Goal: Task Accomplishment & Management: Use online tool/utility

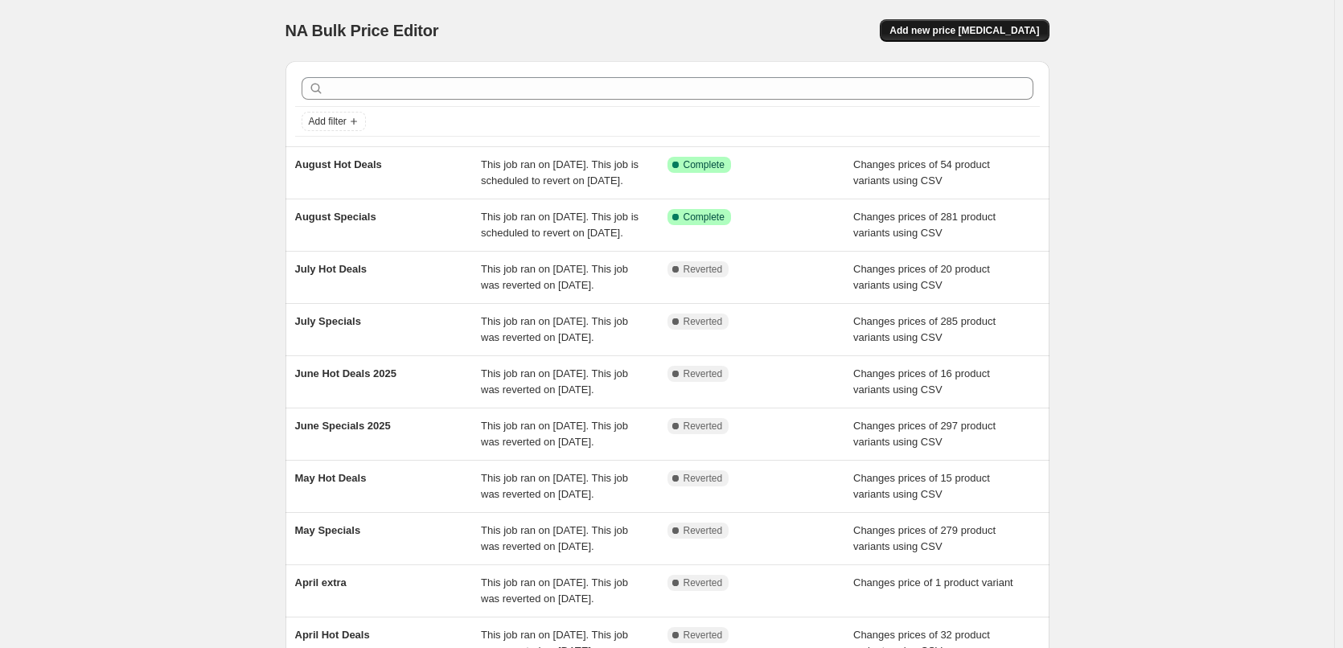
click at [979, 31] on span "Add new price [MEDICAL_DATA]" at bounding box center [965, 30] width 150 height 13
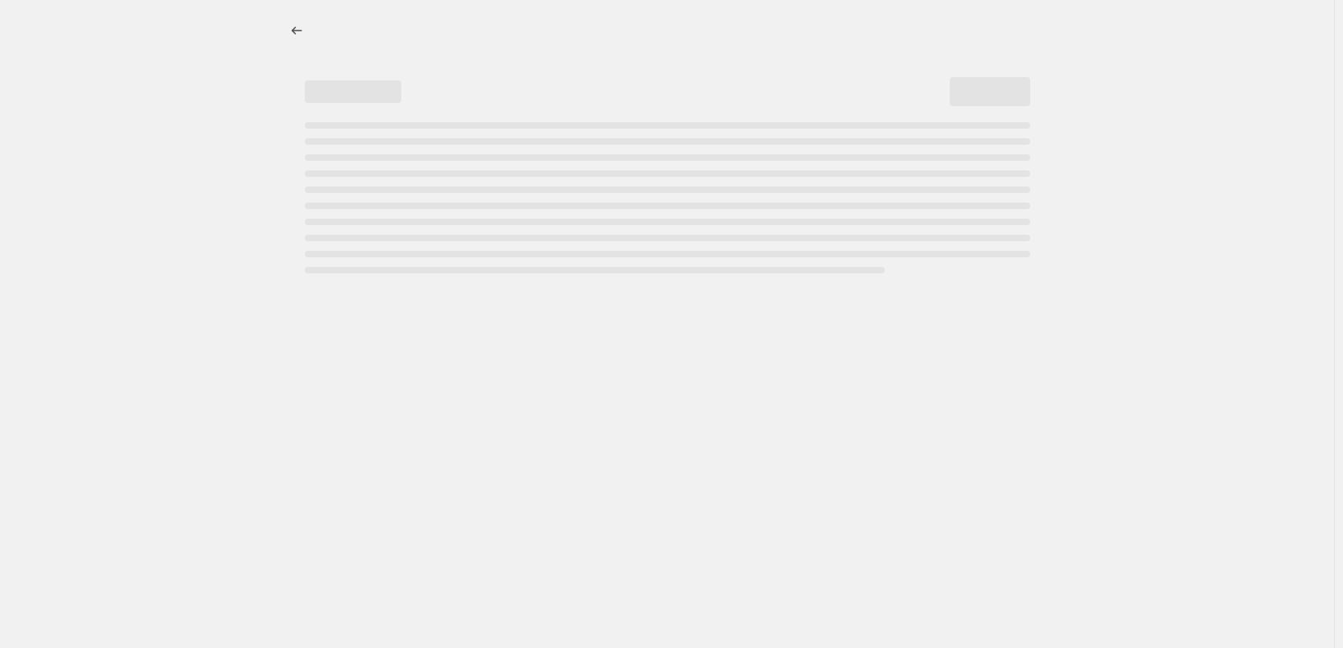
select select "percentage"
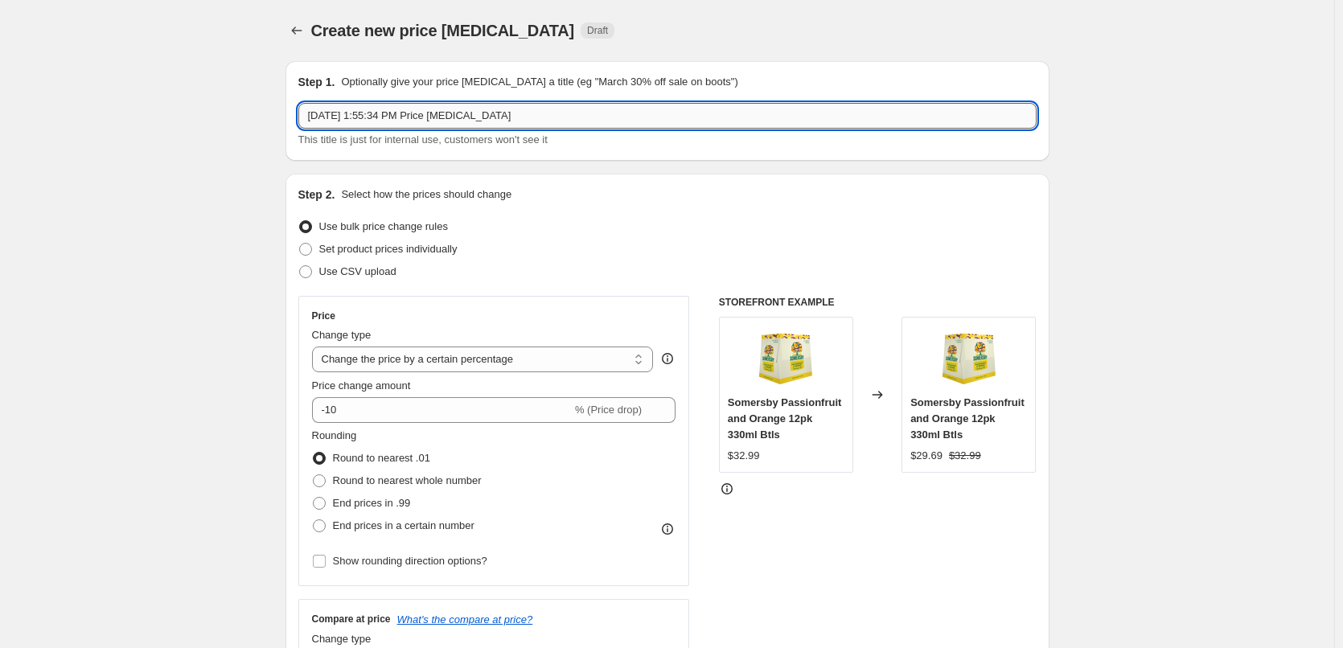
click at [724, 104] on input "[DATE] 1:55:34 PM Price [MEDICAL_DATA]" at bounding box center [667, 116] width 738 height 26
type input "September Specials"
click at [387, 264] on span "Use CSV upload" at bounding box center [357, 272] width 77 height 16
click at [300, 265] on input "Use CSV upload" at bounding box center [299, 265] width 1 height 1
radio input "true"
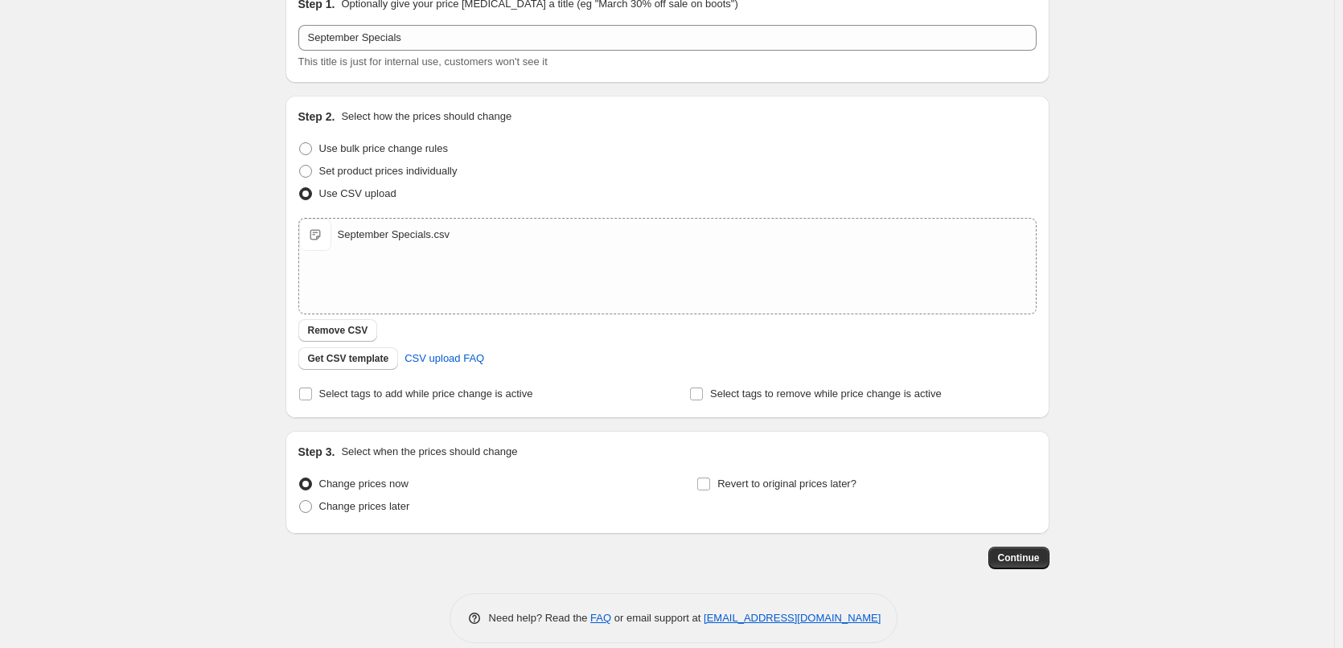
scroll to position [97, 0]
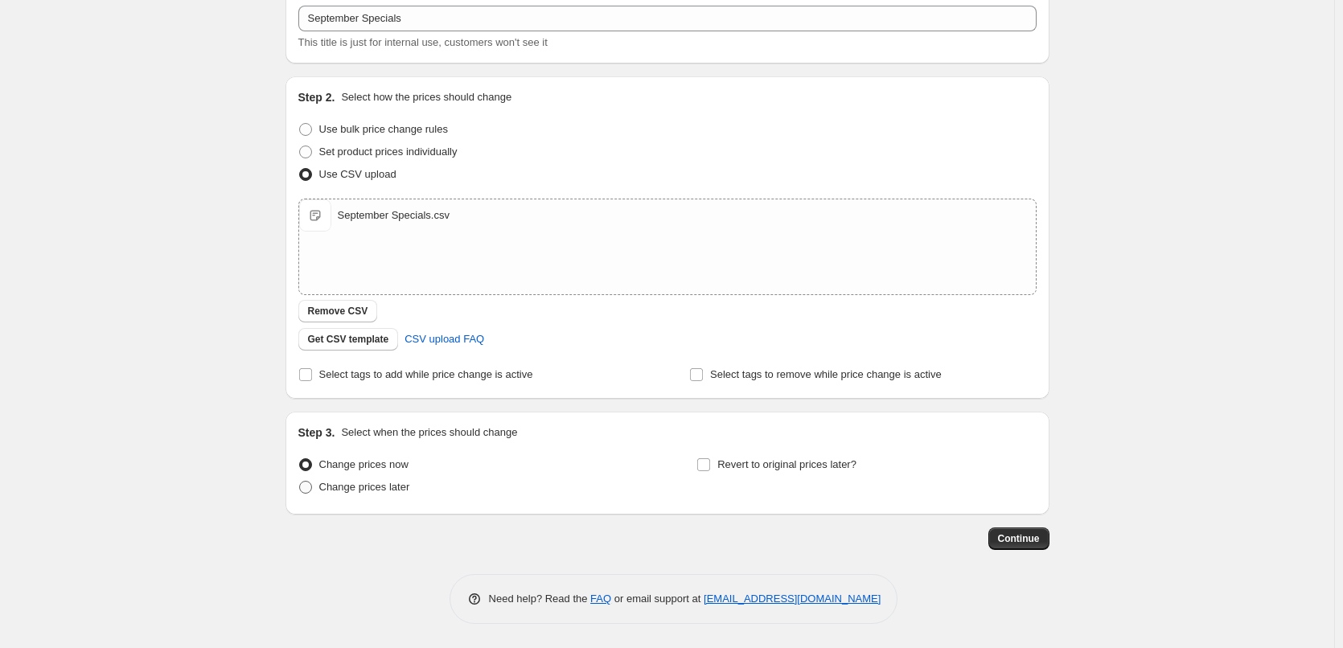
click at [368, 492] on span "Change prices later" at bounding box center [364, 487] width 91 height 12
click at [300, 482] on input "Change prices later" at bounding box center [299, 481] width 1 height 1
radio input "true"
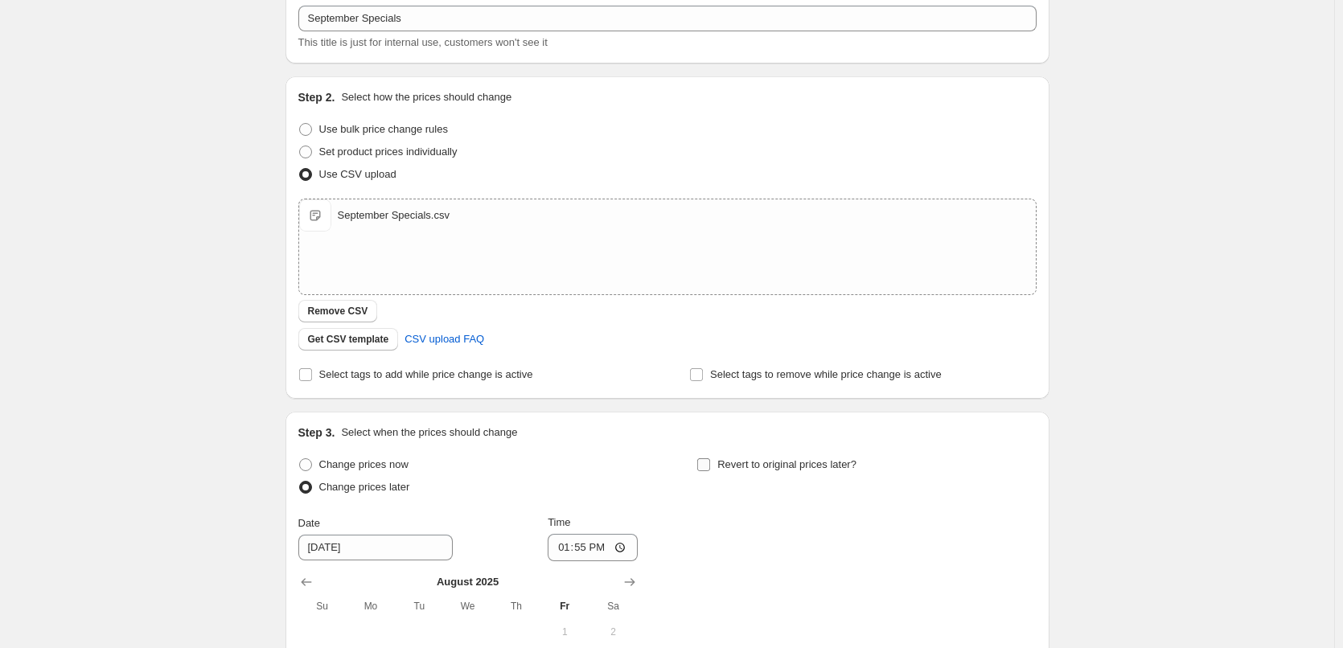
click at [716, 468] on label "Revert to original prices later?" at bounding box center [777, 465] width 160 height 23
click at [710, 468] on input "Revert to original prices later?" at bounding box center [703, 465] width 13 height 13
checkbox input "true"
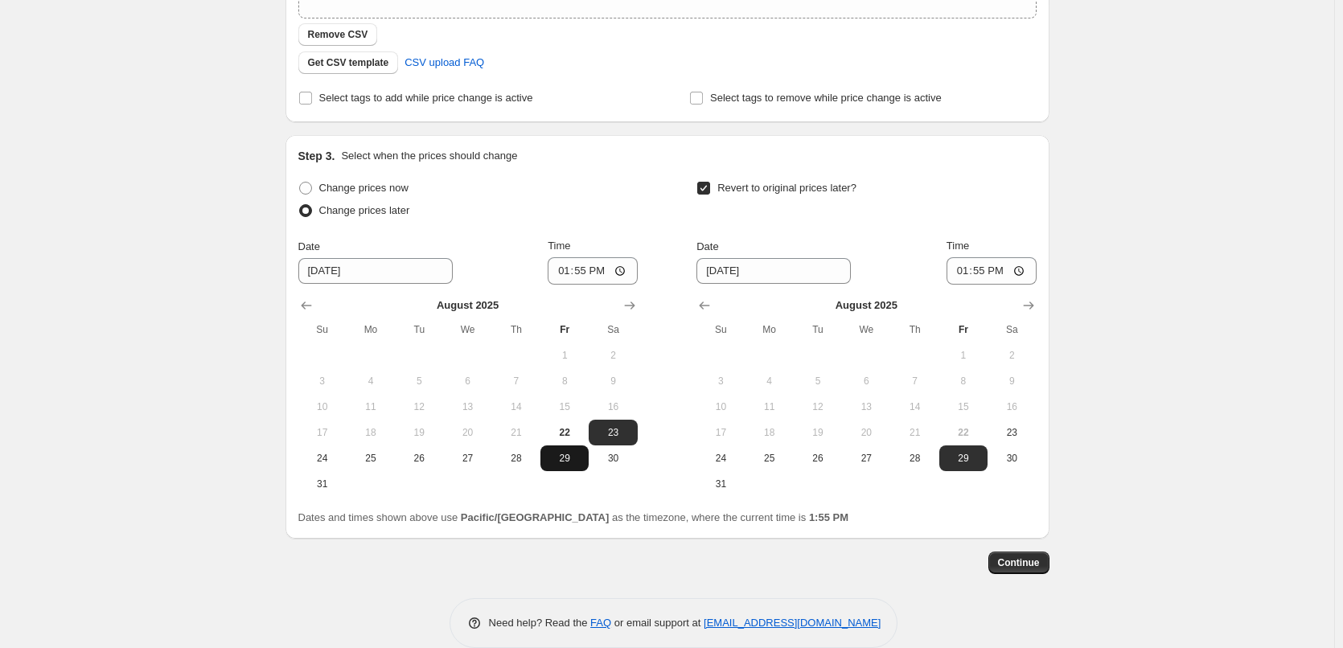
scroll to position [398, 0]
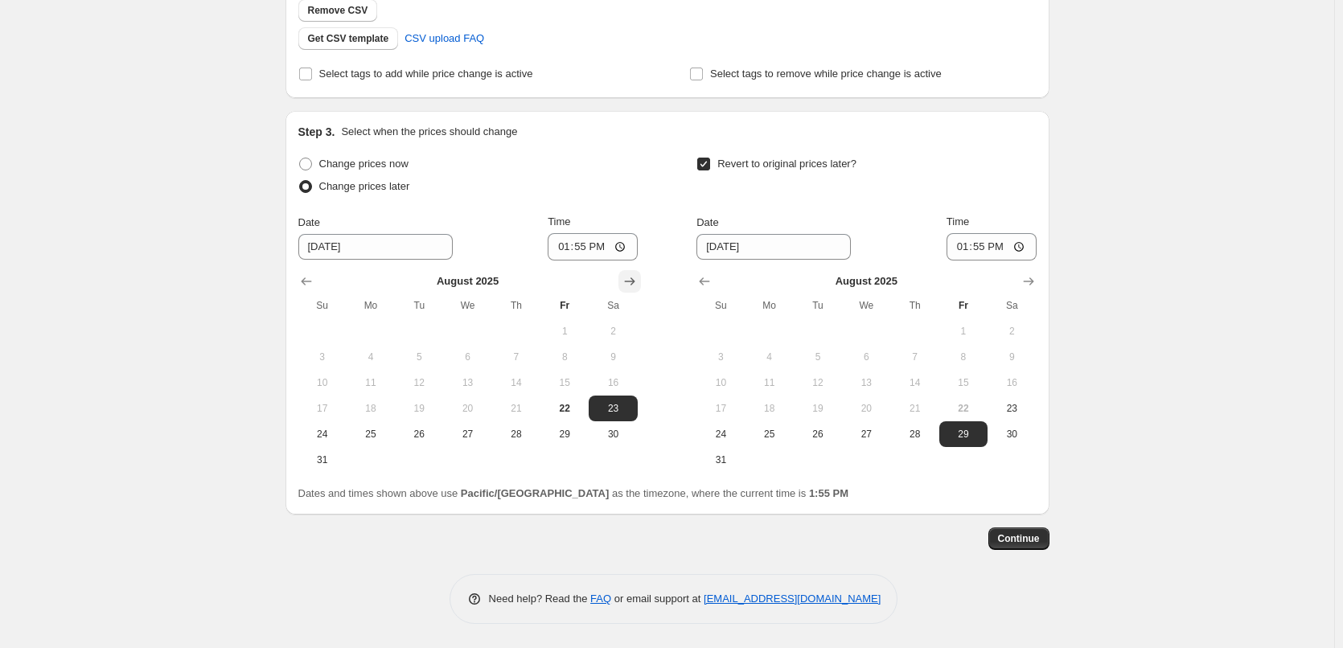
click at [633, 280] on icon "Show next month, September 2025" at bounding box center [630, 282] width 16 height 16
click at [386, 328] on span "1" at bounding box center [370, 331] width 35 height 13
type input "[DATE]"
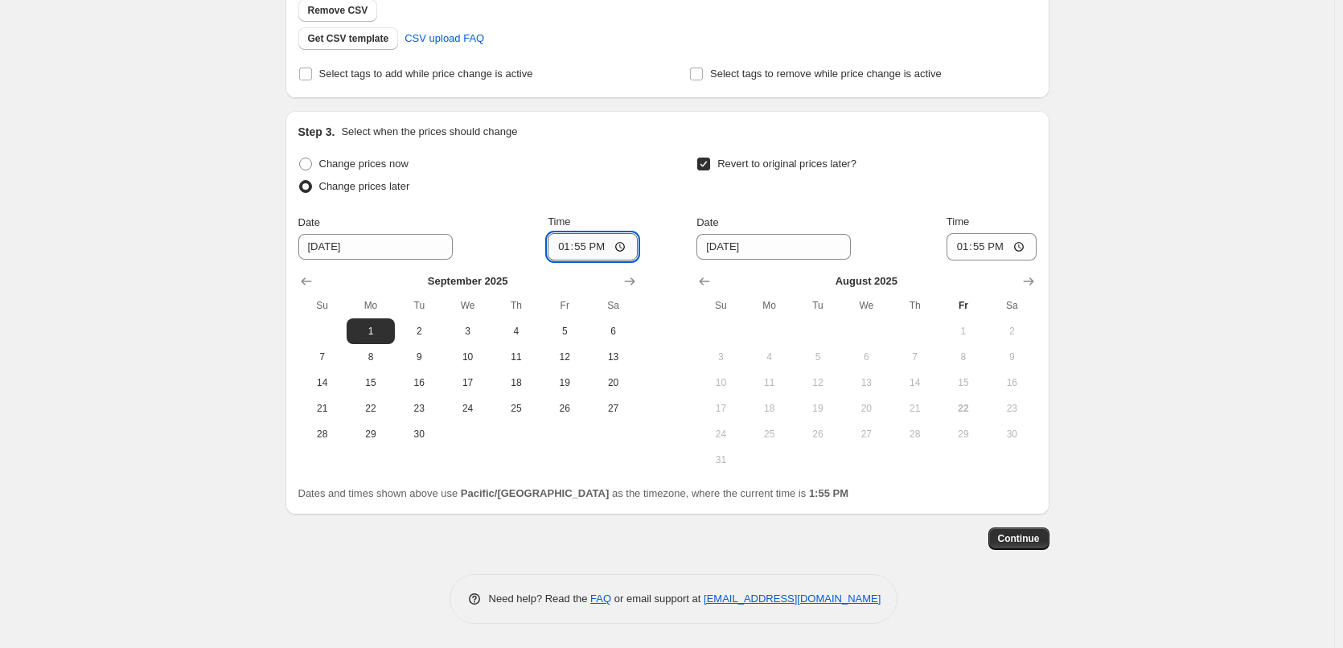
click at [566, 255] on input "13:55" at bounding box center [593, 246] width 90 height 27
type input "00:15"
click at [1034, 286] on icon "Show next month, September 2025" at bounding box center [1029, 282] width 16 height 16
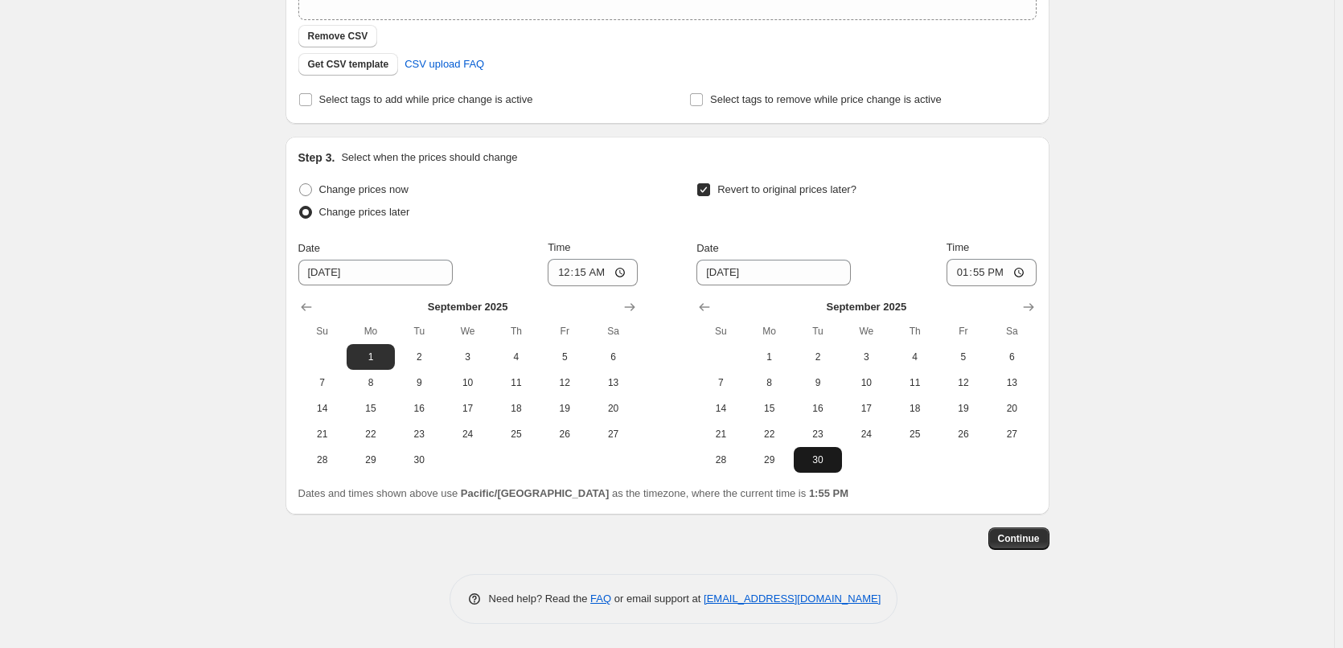
click at [828, 459] on span "30" at bounding box center [817, 460] width 35 height 13
type input "[DATE]"
click at [960, 270] on input "13:55" at bounding box center [992, 272] width 90 height 27
type input "23:45"
click at [1076, 228] on div "Create new price [MEDICAL_DATA]. This page is ready Create new price [MEDICAL_D…" at bounding box center [667, 138] width 1335 height 1021
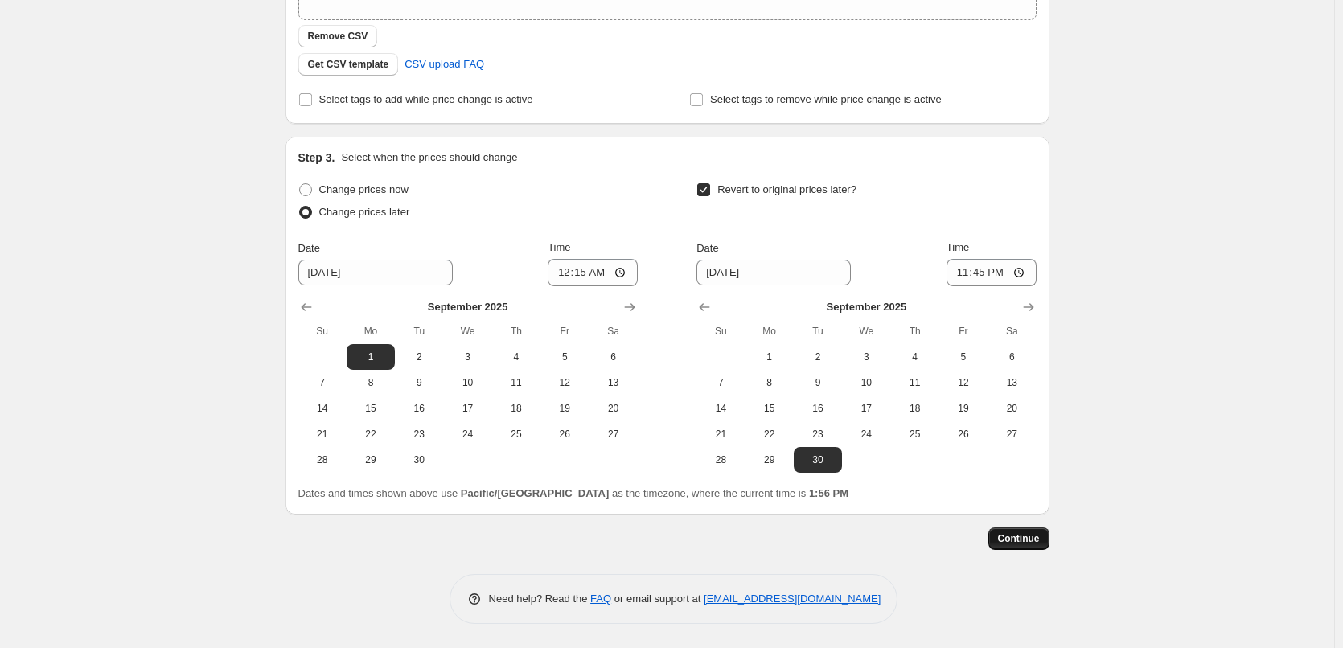
click at [1019, 547] on button "Continue" at bounding box center [1019, 539] width 61 height 23
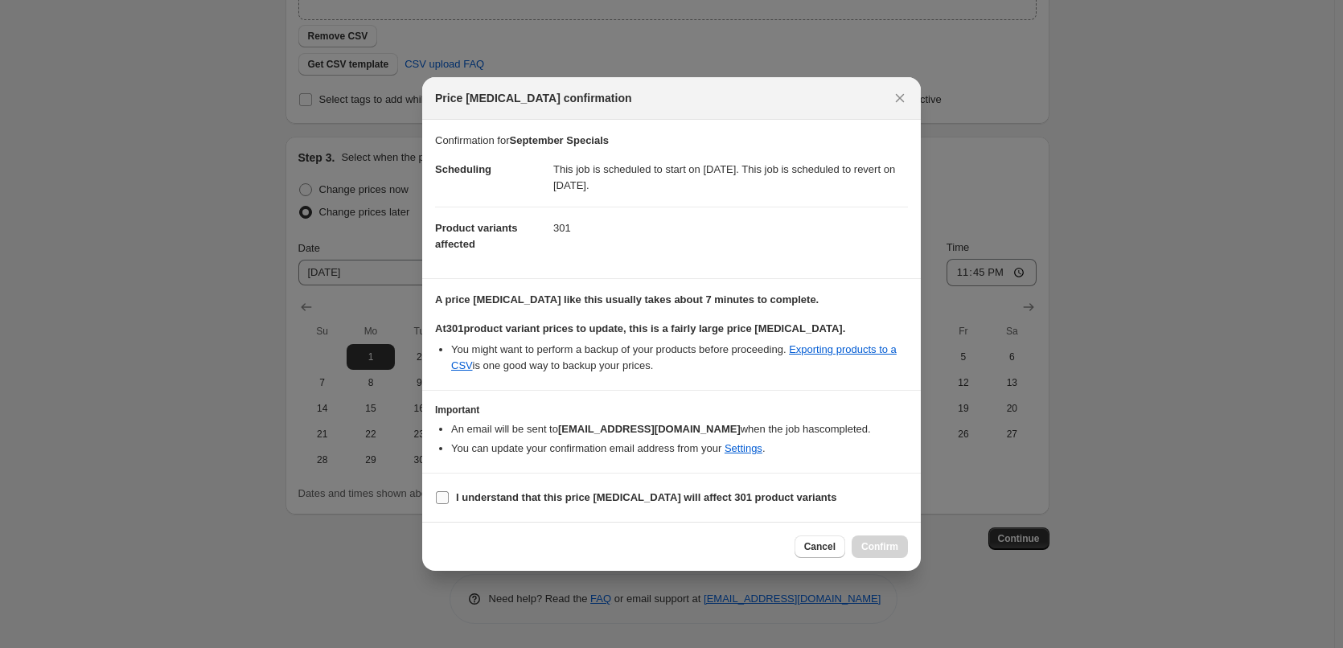
click at [505, 496] on b "I understand that this price [MEDICAL_DATA] will affect 301 product variants" at bounding box center [646, 498] width 381 height 12
click at [449, 496] on input "I understand that this price [MEDICAL_DATA] will affect 301 product variants" at bounding box center [442, 498] width 13 height 13
checkbox input "true"
click at [879, 543] on span "Confirm" at bounding box center [880, 547] width 37 height 13
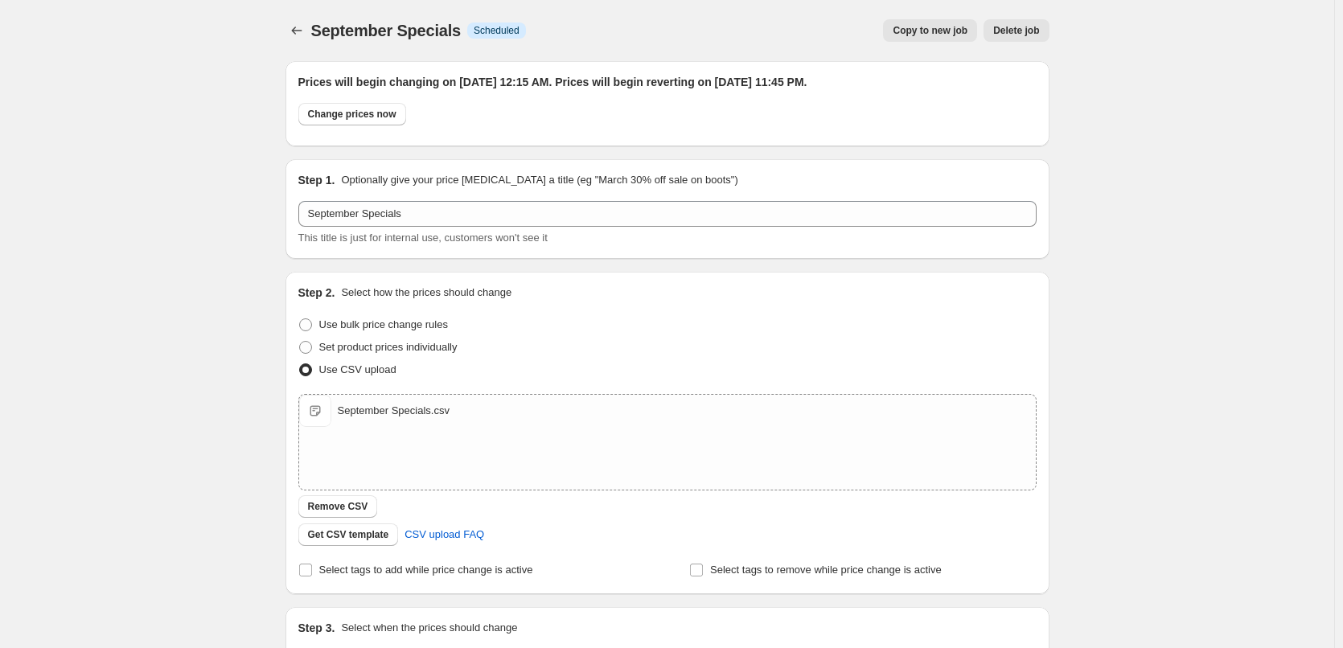
scroll to position [372, 0]
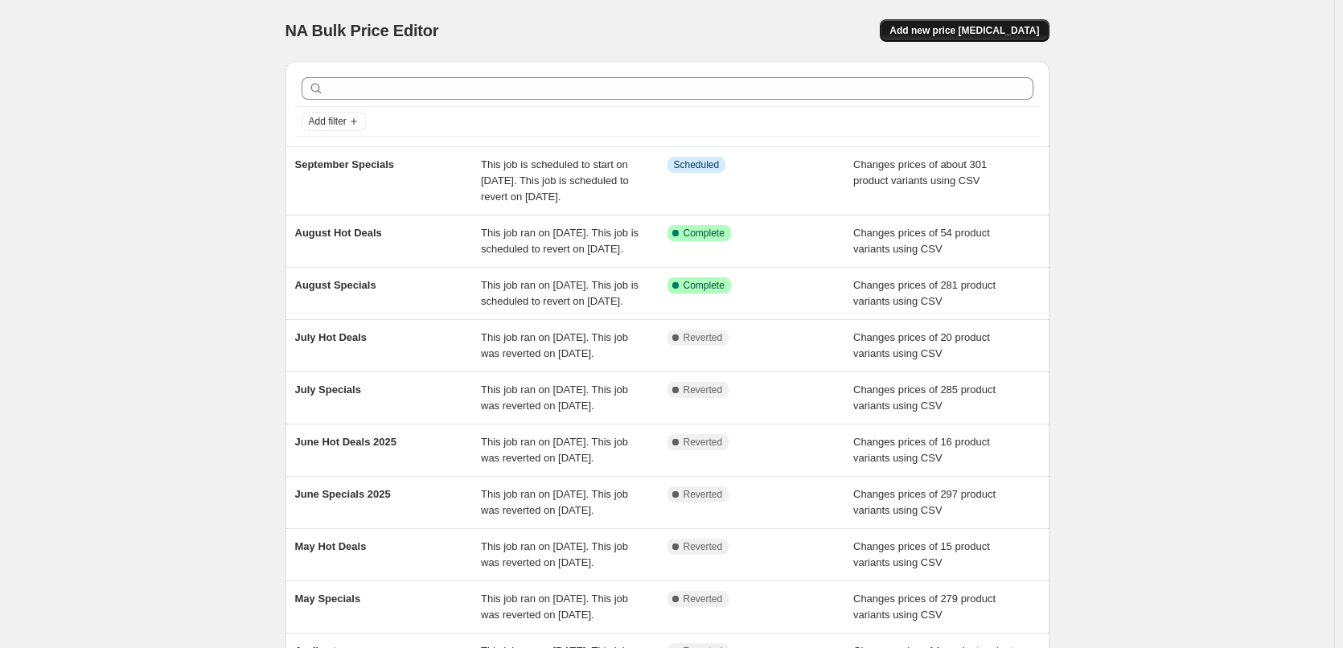
click at [986, 31] on span "Add new price [MEDICAL_DATA]" at bounding box center [965, 30] width 150 height 13
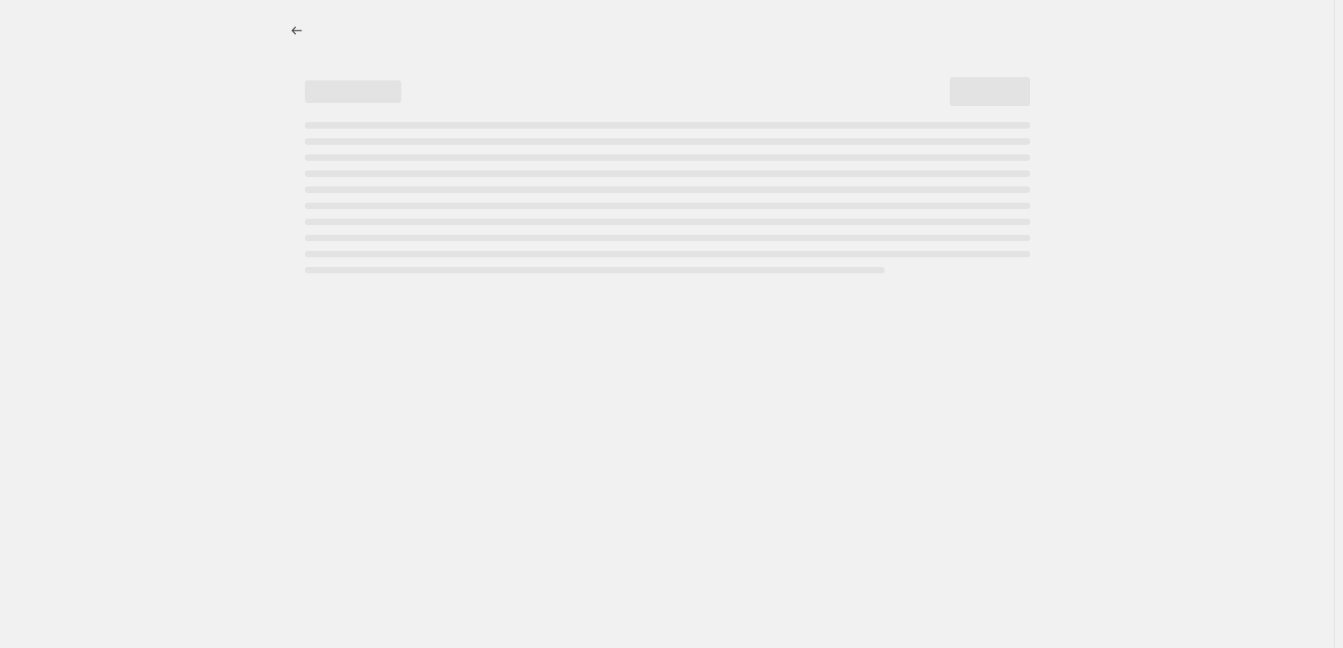
select select "percentage"
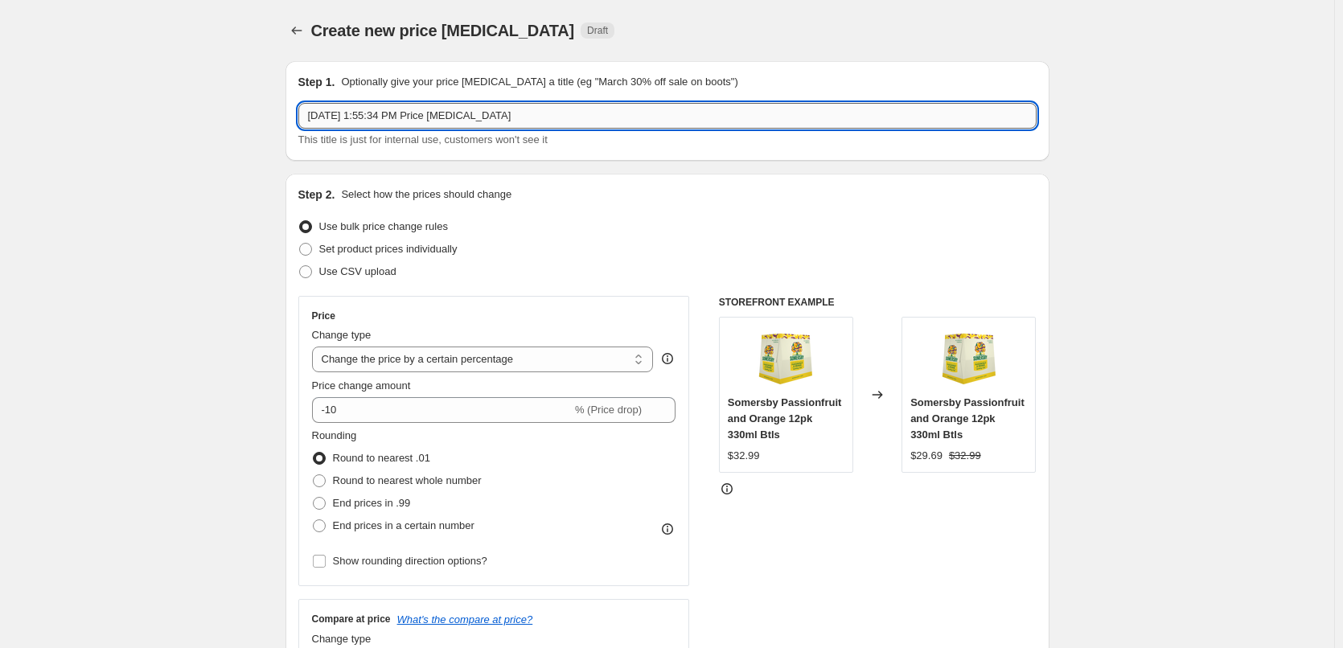
click at [538, 113] on input "[DATE] 1:55:34 PM Price [MEDICAL_DATA]" at bounding box center [667, 116] width 738 height 26
type input "September Hot Deals"
click at [392, 273] on span "Use CSV upload" at bounding box center [357, 271] width 77 height 12
click at [300, 266] on input "Use CSV upload" at bounding box center [299, 265] width 1 height 1
radio input "true"
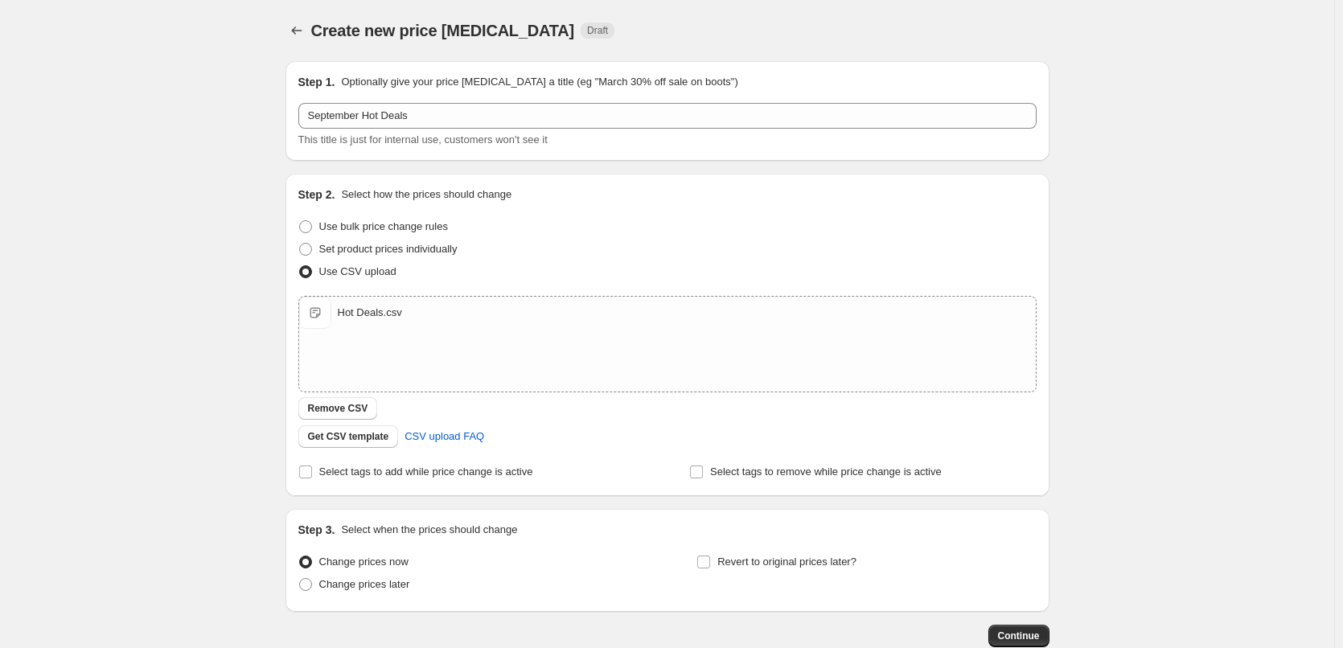
scroll to position [97, 0]
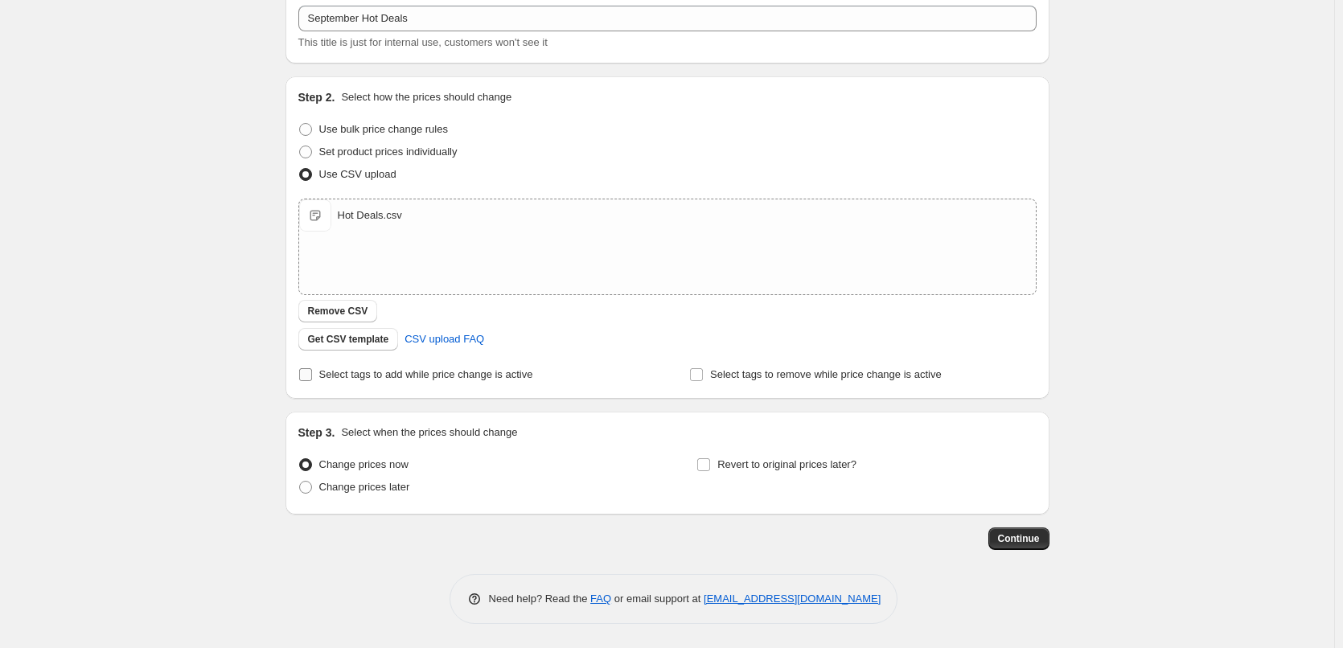
click at [475, 381] on span "Select tags to add while price change is active" at bounding box center [426, 374] width 214 height 12
click at [312, 381] on input "Select tags to add while price change is active" at bounding box center [305, 374] width 13 height 13
checkbox input "true"
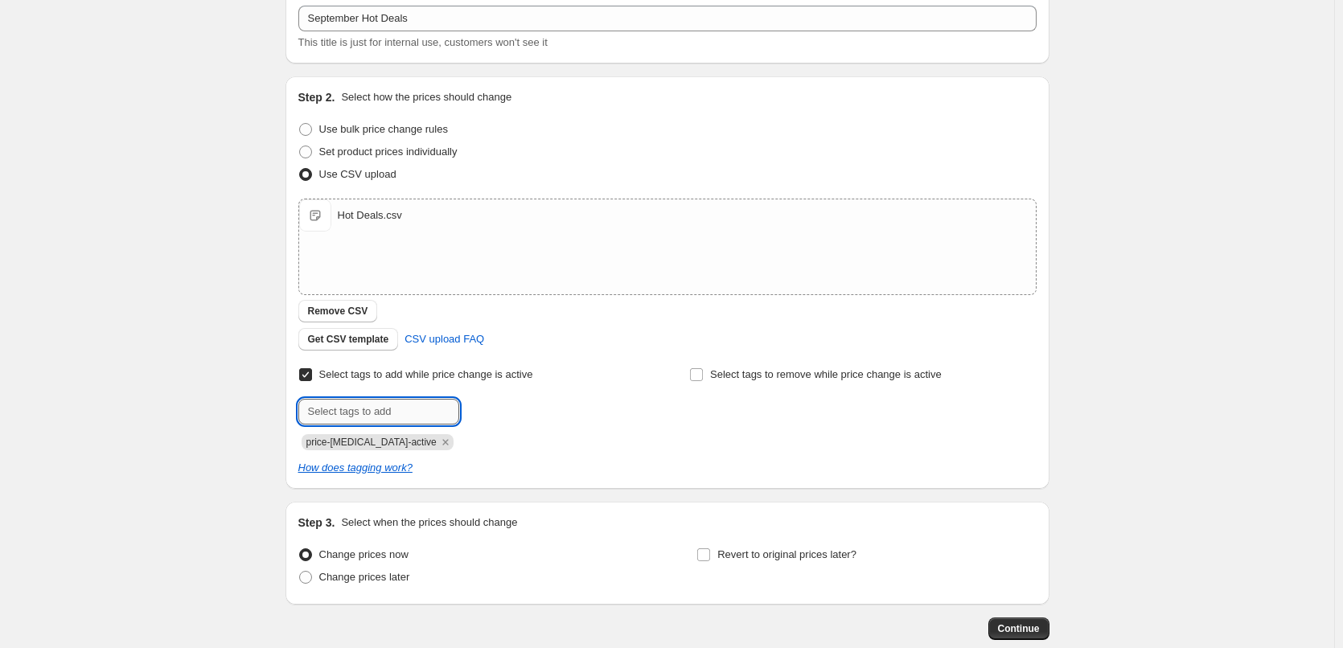
click at [401, 409] on input "text" at bounding box center [378, 412] width 161 height 26
type input "hot-deals"
click at [491, 410] on b "Add" at bounding box center [482, 410] width 19 height 11
click at [410, 572] on span "Change prices later" at bounding box center [364, 577] width 91 height 12
click at [300, 572] on input "Change prices later" at bounding box center [299, 571] width 1 height 1
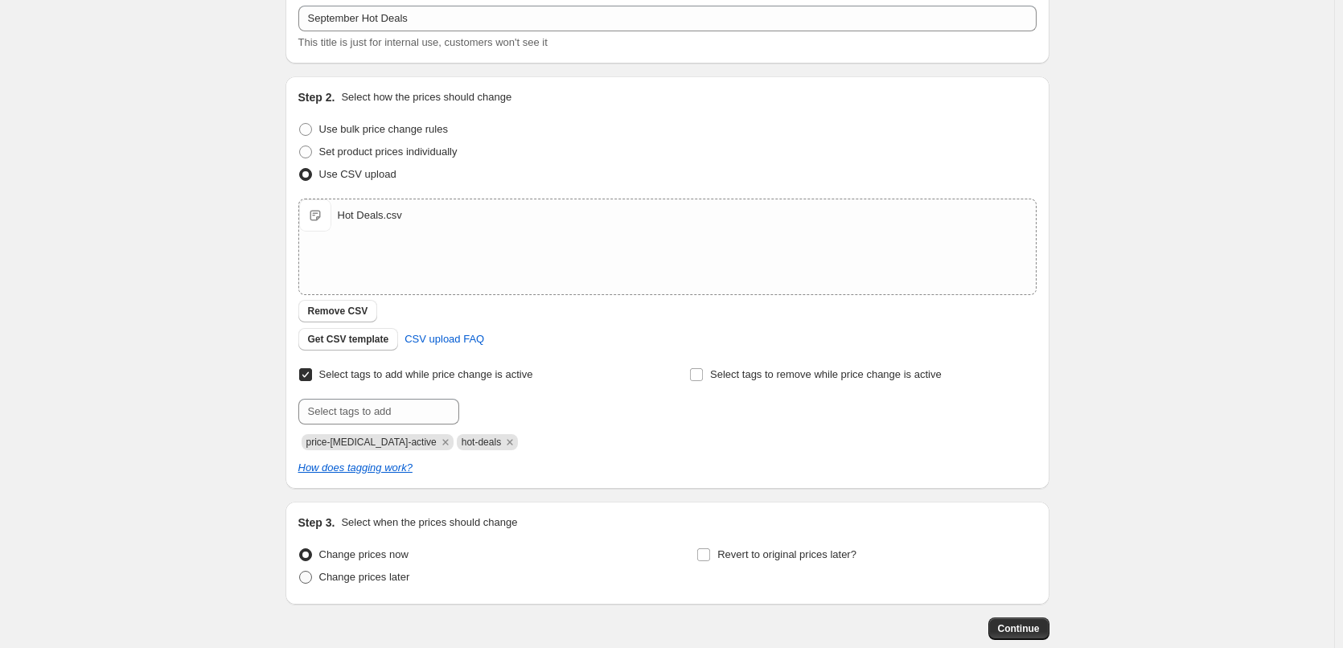
radio input "true"
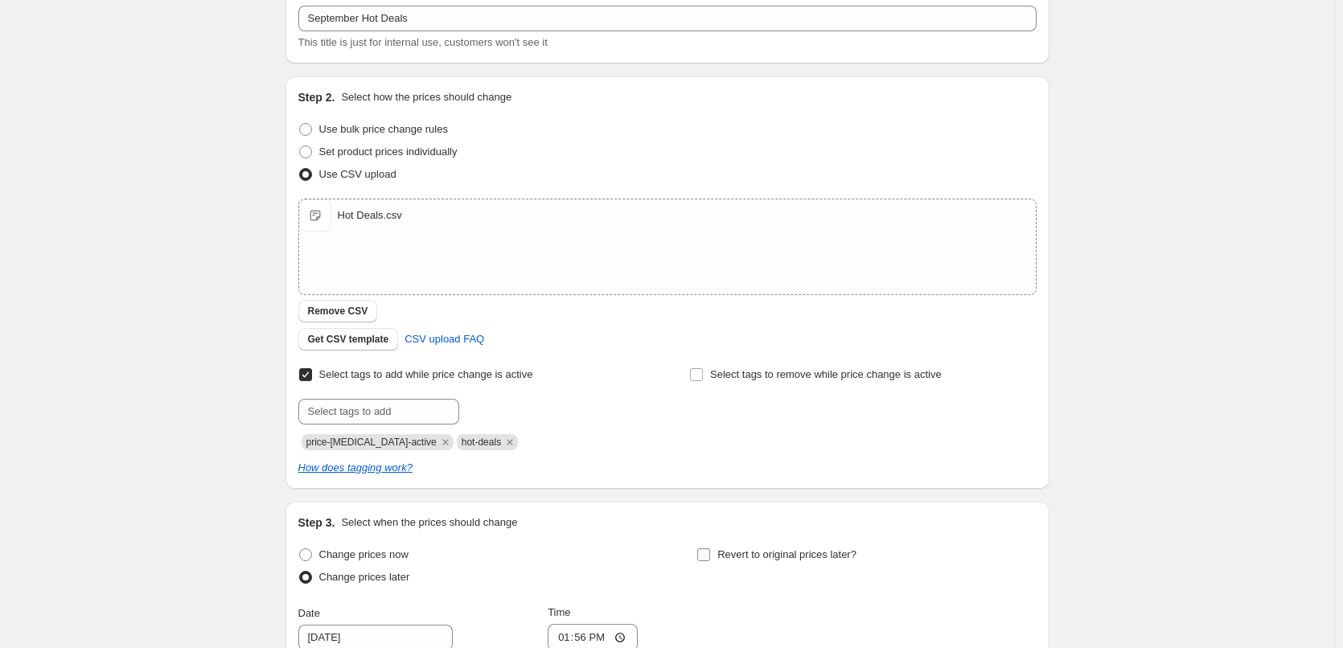
click at [710, 551] on input "Revert to original prices later?" at bounding box center [703, 555] width 13 height 13
checkbox input "true"
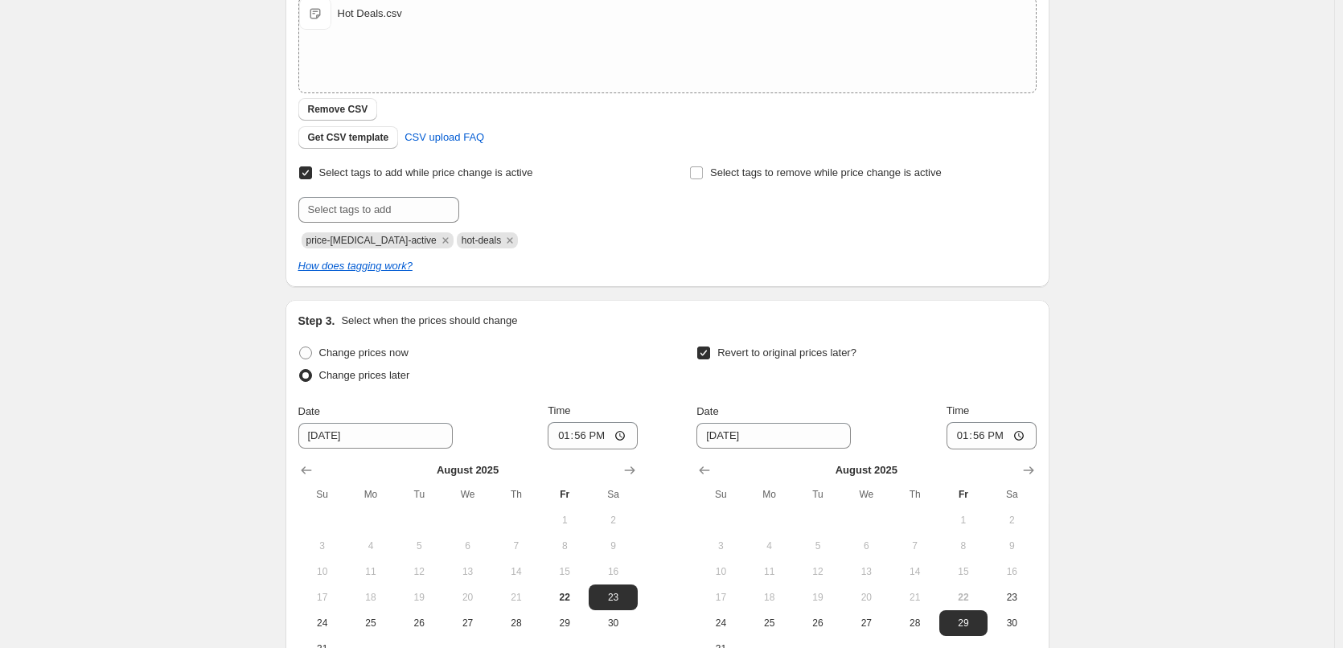
scroll to position [488, 0]
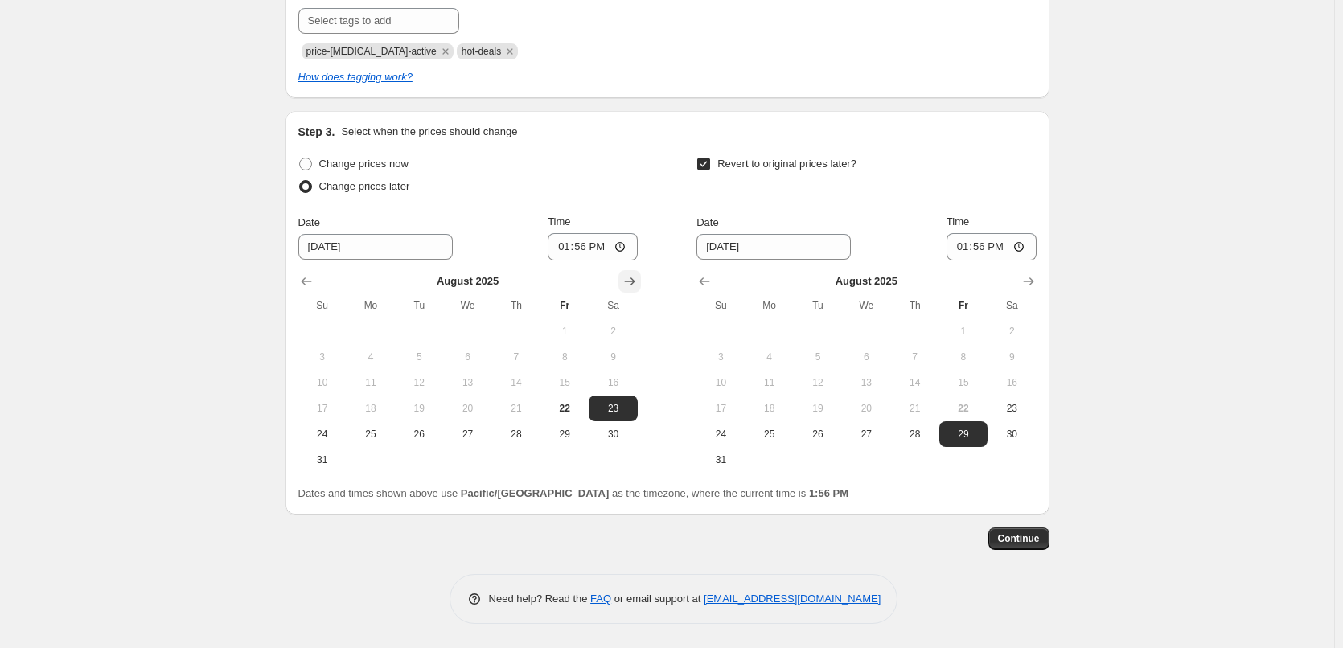
click at [638, 292] on button "Show next month, September 2025" at bounding box center [630, 281] width 23 height 23
click at [378, 329] on span "1" at bounding box center [370, 331] width 35 height 13
type input "[DATE]"
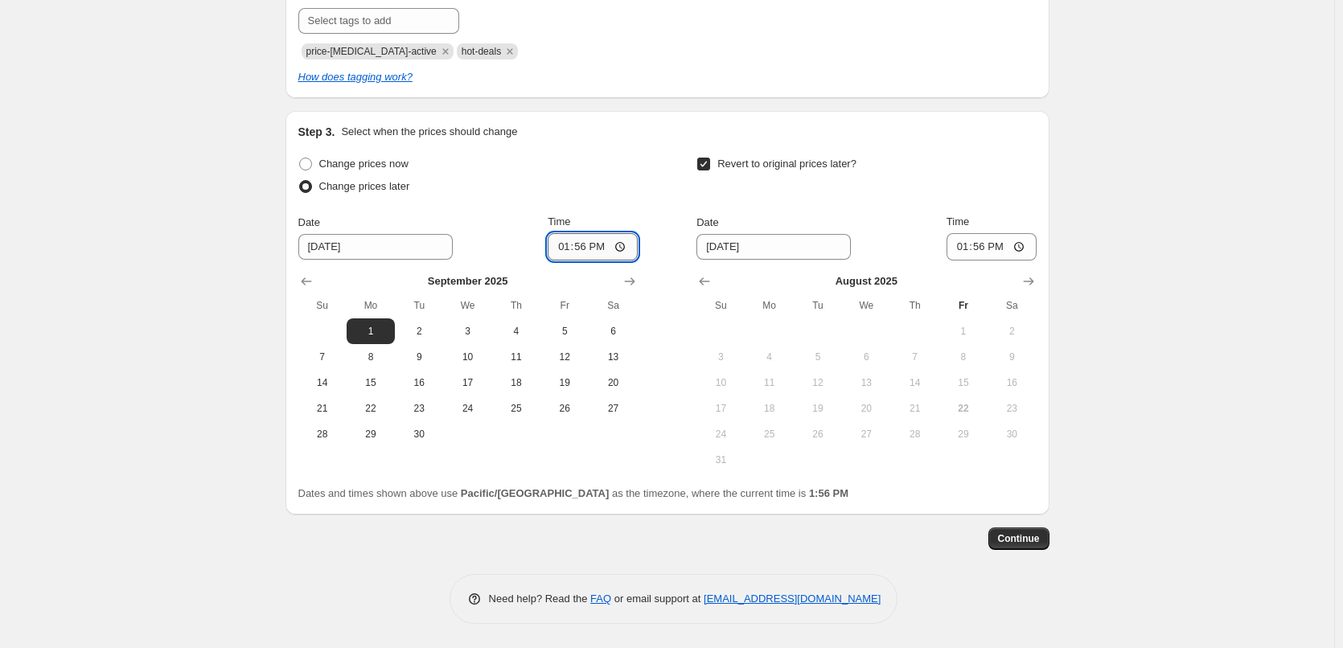
click at [555, 253] on input "13:56" at bounding box center [593, 246] width 90 height 27
type input "00:15"
click at [1019, 277] on div at bounding box center [866, 282] width 339 height 16
click at [1025, 279] on icon "Show next month, September 2025" at bounding box center [1029, 282] width 16 height 16
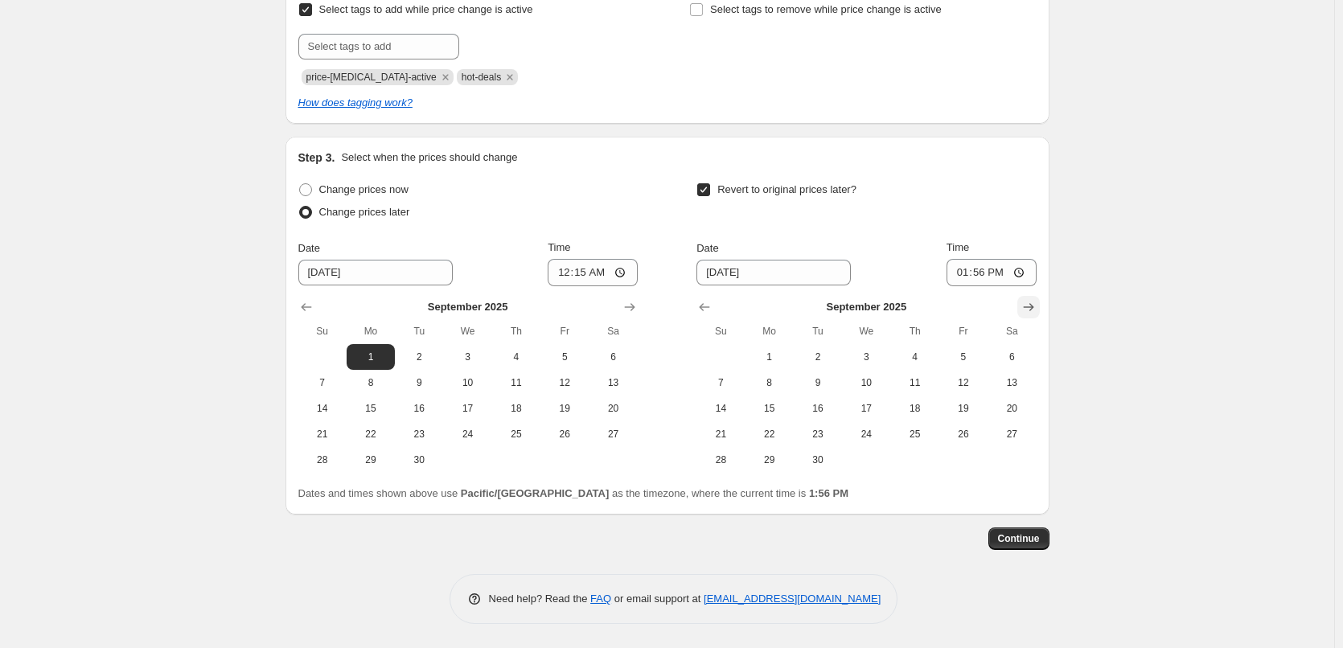
scroll to position [463, 0]
click at [825, 448] on button "30" at bounding box center [818, 460] width 48 height 26
type input "[DATE]"
click at [958, 280] on input "13:56" at bounding box center [992, 272] width 90 height 27
type input "23:45"
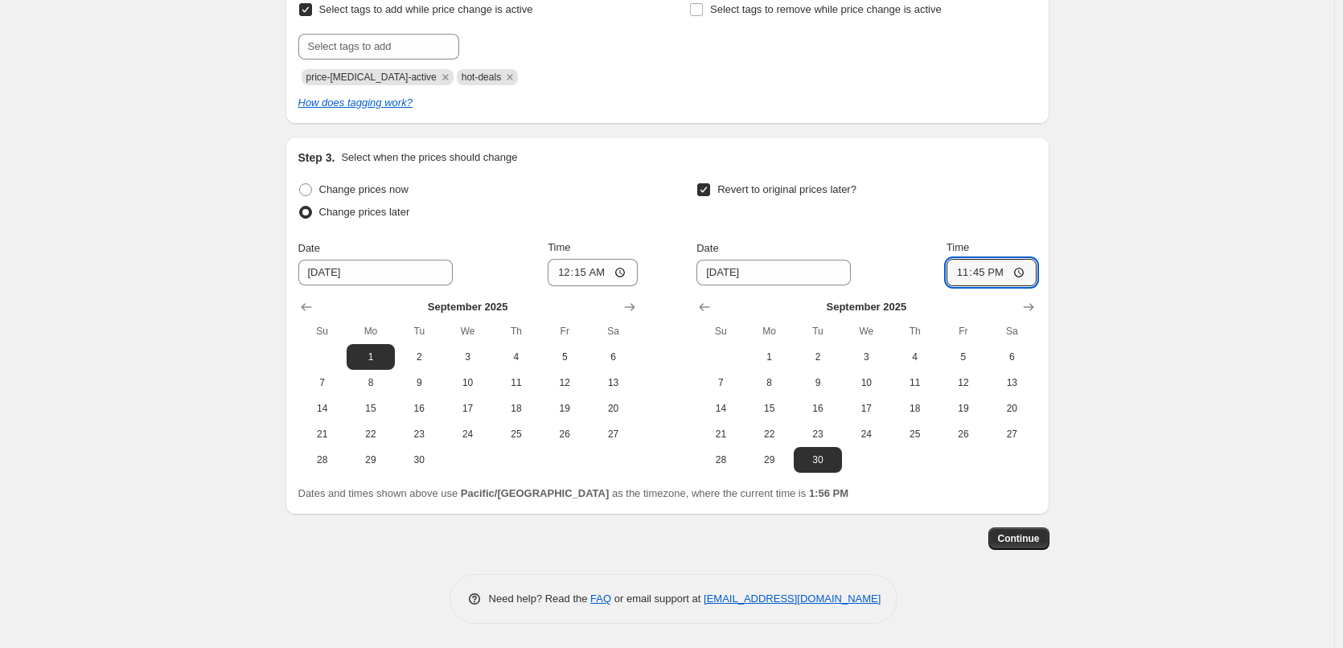
click at [1108, 249] on div "Create new price [MEDICAL_DATA]. This page is ready Create new price [MEDICAL_D…" at bounding box center [667, 92] width 1335 height 1111
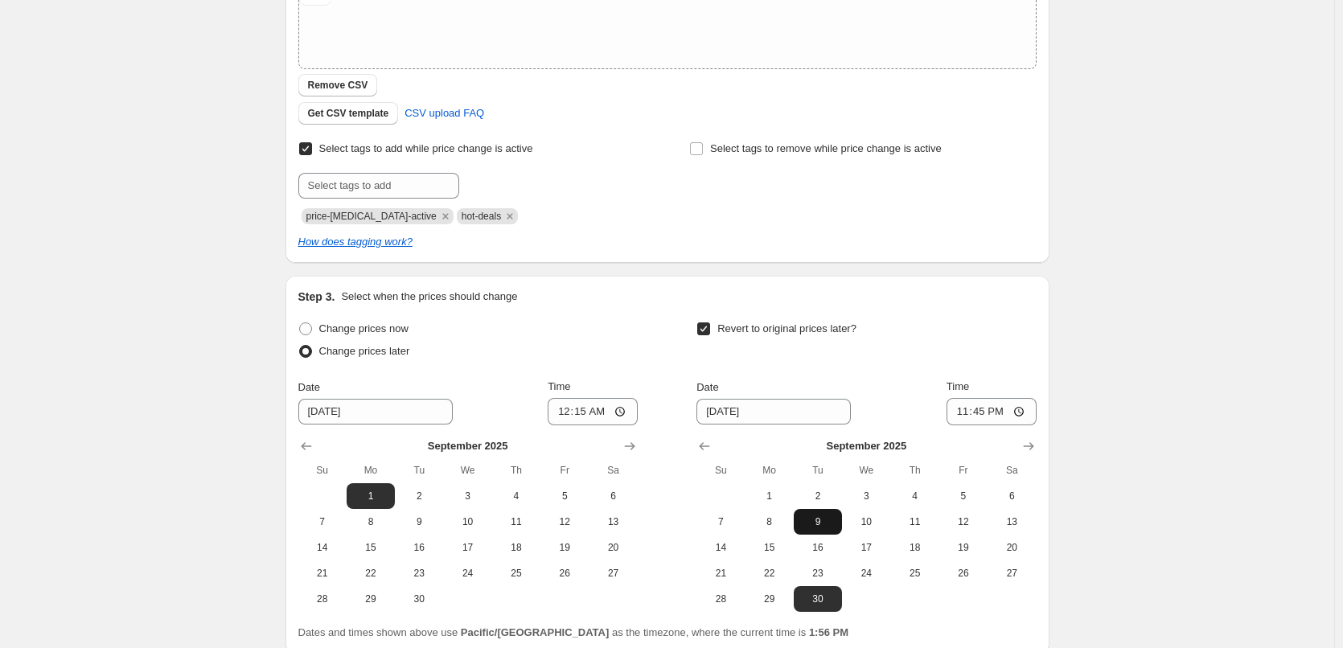
scroll to position [402, 0]
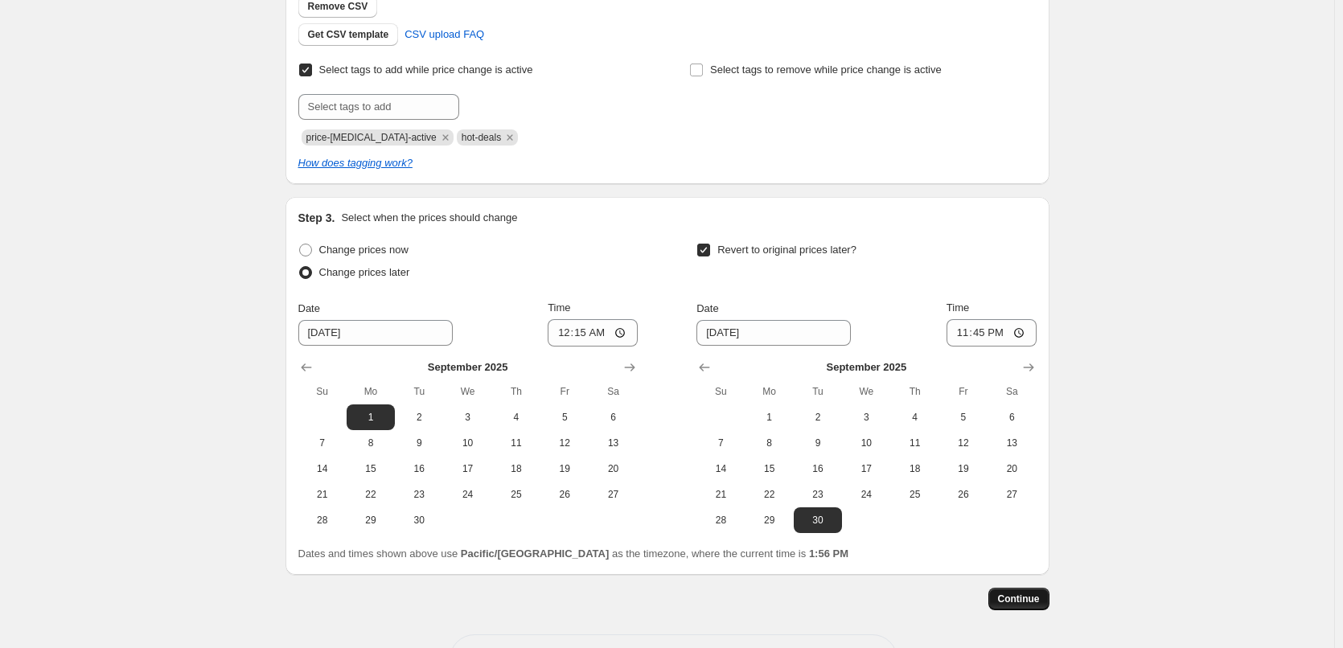
click at [1003, 590] on button "Continue" at bounding box center [1019, 599] width 61 height 23
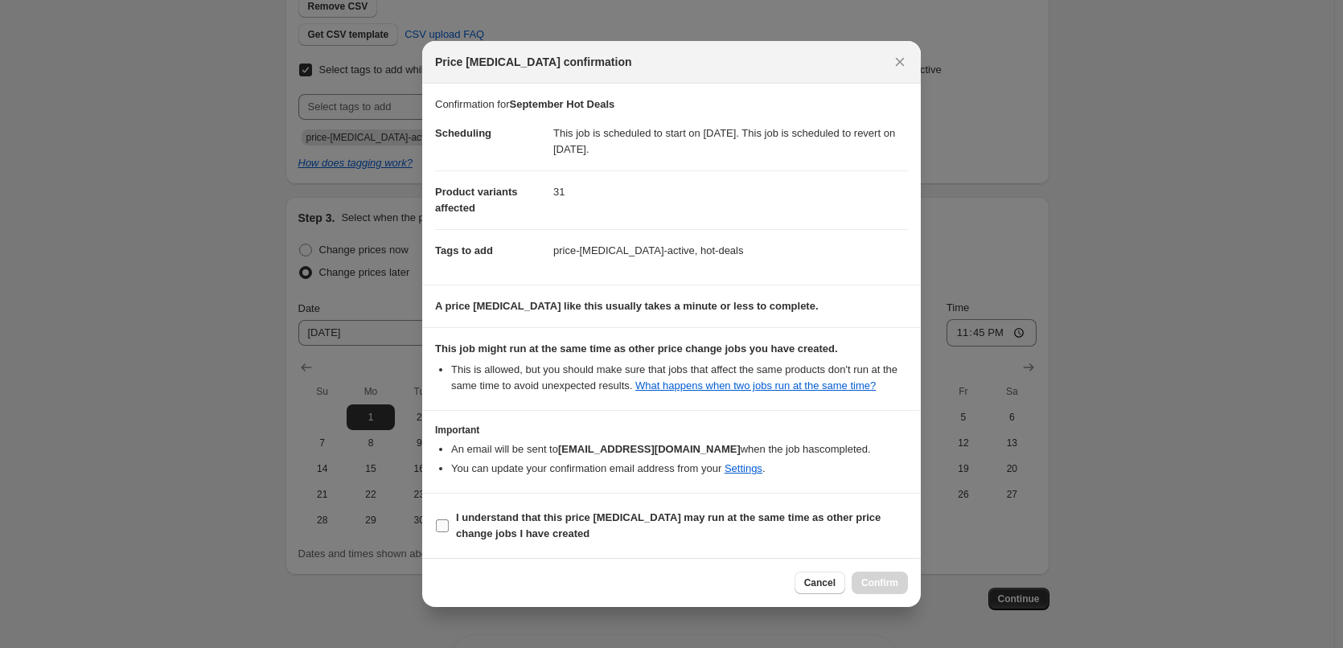
click at [726, 540] on span "I understand that this price [MEDICAL_DATA] may run at the same time as other p…" at bounding box center [682, 526] width 452 height 32
click at [449, 533] on input "I understand that this price [MEDICAL_DATA] may run at the same time as other p…" at bounding box center [442, 526] width 13 height 13
checkbox input "true"
click at [897, 590] on span "Confirm" at bounding box center [880, 583] width 37 height 13
